Goal: Task Accomplishment & Management: Manage account settings

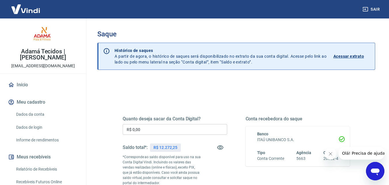
click at [158, 128] on input "R$ 0,00" at bounding box center [175, 129] width 105 height 11
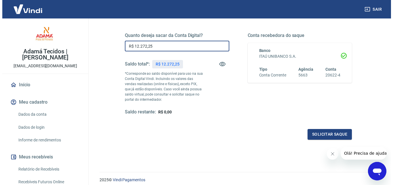
scroll to position [86, 0]
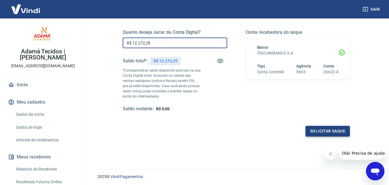
type input "R$ 12.272,25"
click at [322, 128] on button "Solicitar saque" at bounding box center [328, 131] width 44 height 11
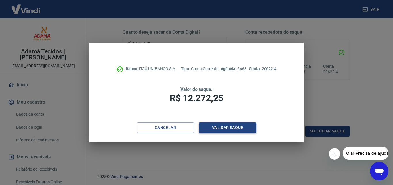
click at [226, 127] on button "Validar saque" at bounding box center [228, 127] width 58 height 11
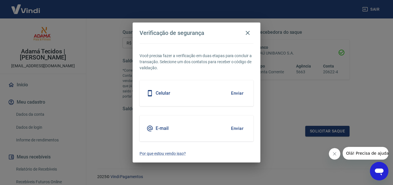
click at [238, 92] on button "Enviar" at bounding box center [237, 93] width 19 height 12
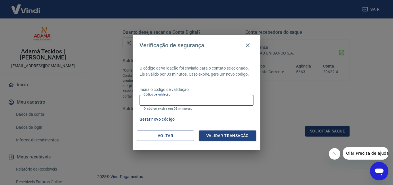
click at [183, 97] on input "Código de validação" at bounding box center [197, 100] width 114 height 11
type input "959508"
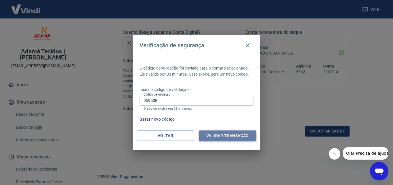
click at [235, 134] on button "Validar transação" at bounding box center [228, 135] width 58 height 11
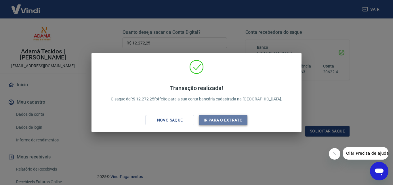
click at [223, 118] on button "Ir para o extrato" at bounding box center [223, 120] width 49 height 11
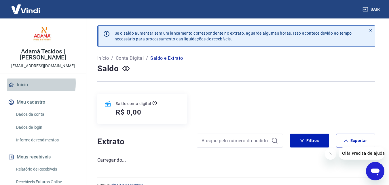
click at [20, 83] on link "Início" at bounding box center [43, 84] width 72 height 13
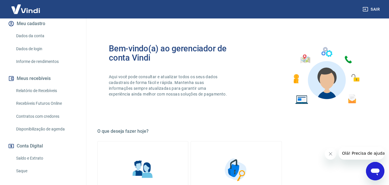
scroll to position [86, 0]
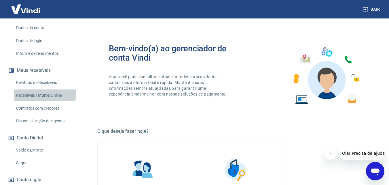
click at [43, 94] on link "Recebíveis Futuros Online" at bounding box center [46, 95] width 65 height 12
